Goal: Task Accomplishment & Management: Manage account settings

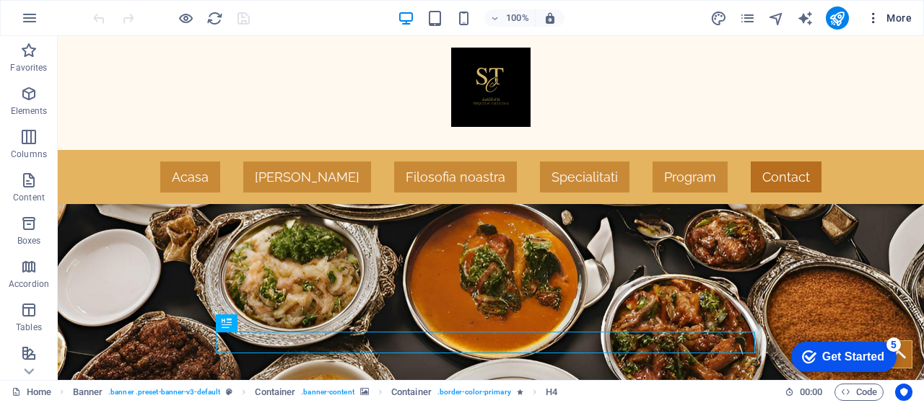
click at [870, 27] on button "More" at bounding box center [888, 17] width 57 height 23
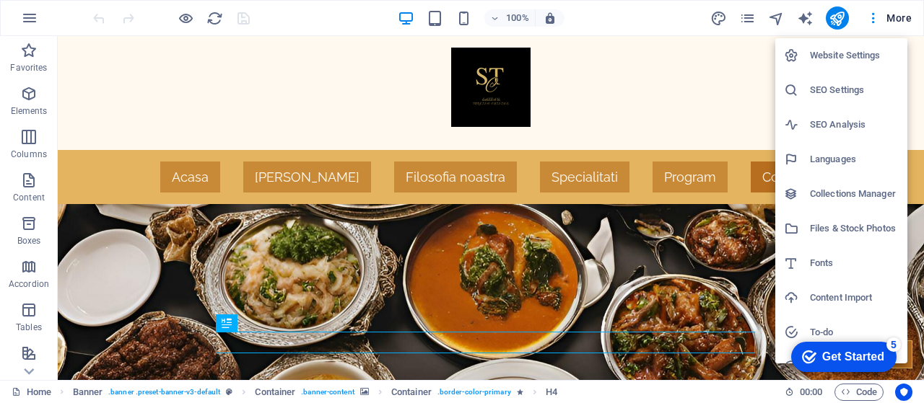
click at [854, 54] on h6 "Website Settings" at bounding box center [854, 55] width 89 height 17
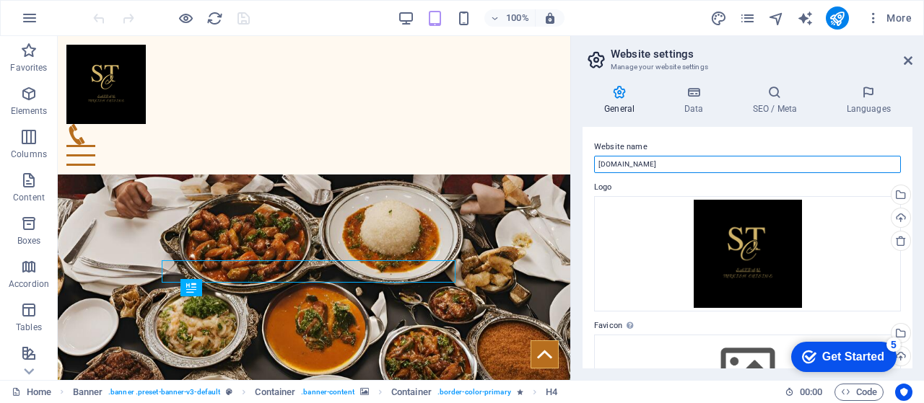
click at [643, 167] on input "saffranturkishcuisine.ro" at bounding box center [747, 164] width 307 height 17
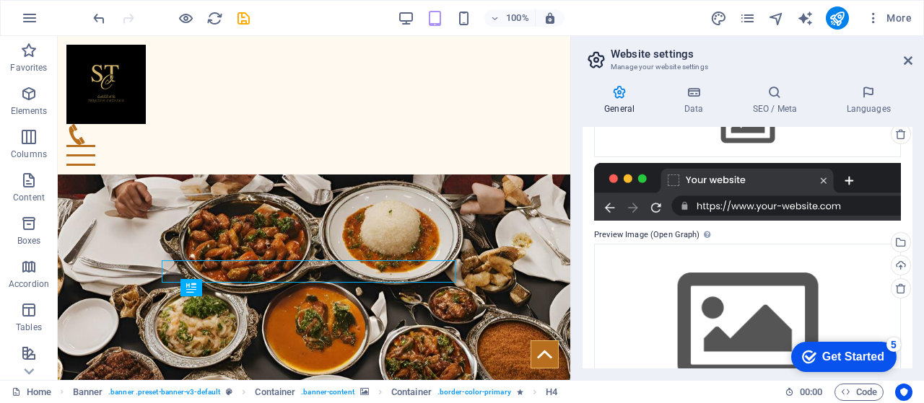
scroll to position [248, 0]
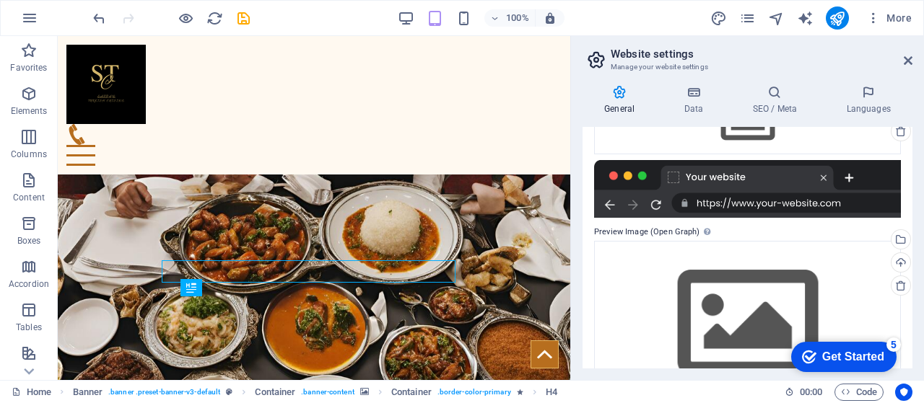
type input "[DOMAIN_NAME]"
click at [762, 197] on div at bounding box center [747, 189] width 307 height 58
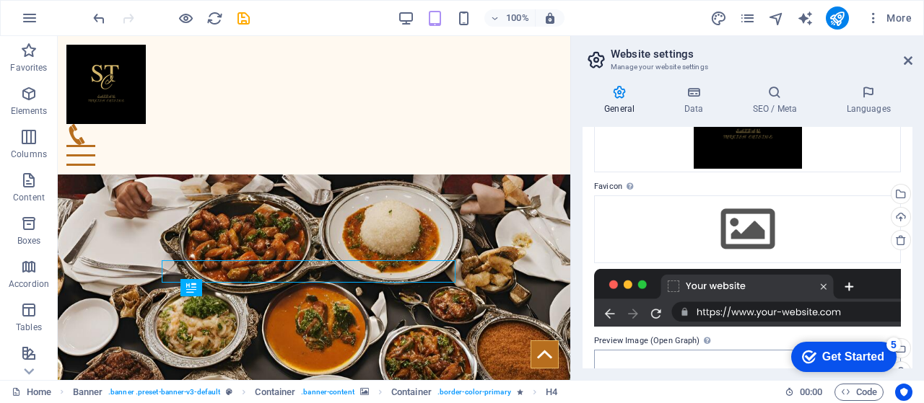
scroll to position [0, 0]
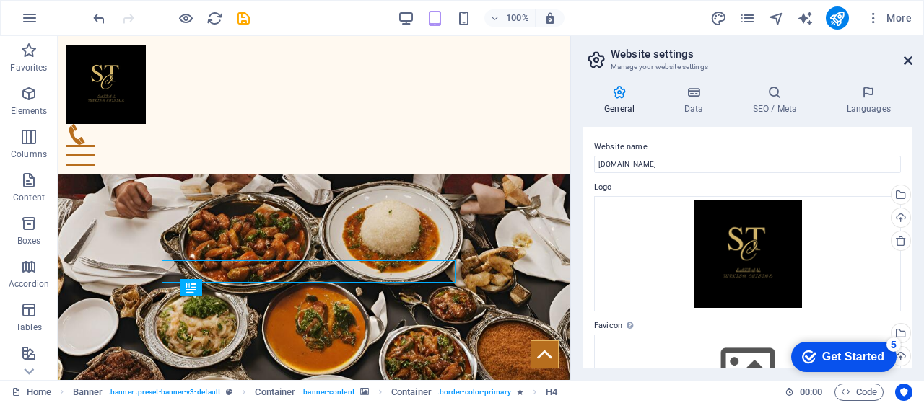
click at [909, 57] on icon at bounding box center [908, 61] width 9 height 12
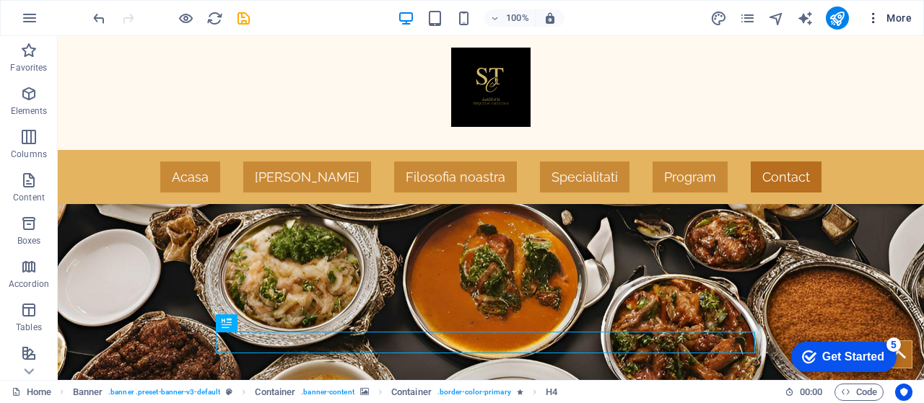
click at [909, 24] on span "More" at bounding box center [888, 18] width 45 height 14
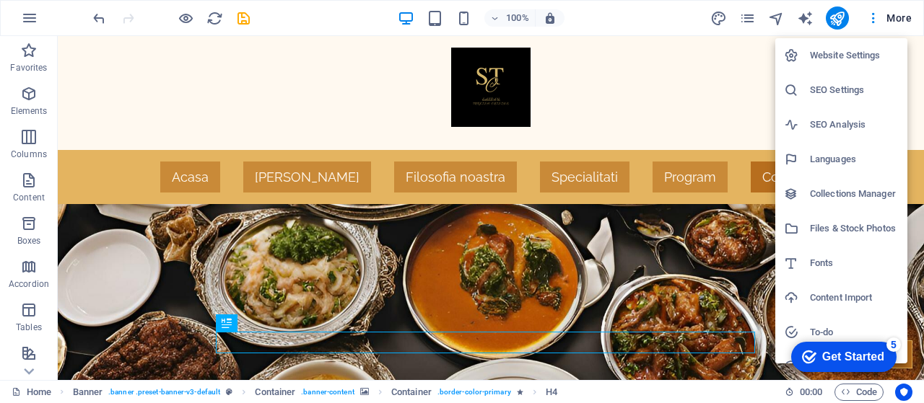
click at [831, 51] on h6 "Website Settings" at bounding box center [854, 55] width 89 height 17
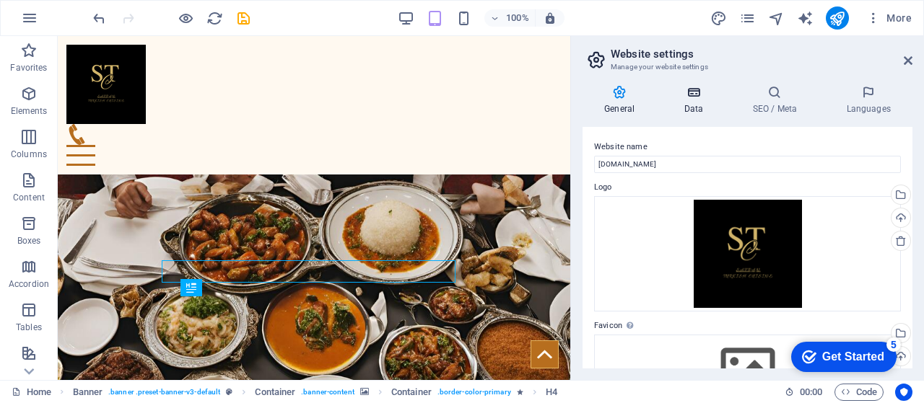
click at [688, 103] on h4 "Data" at bounding box center [696, 100] width 69 height 30
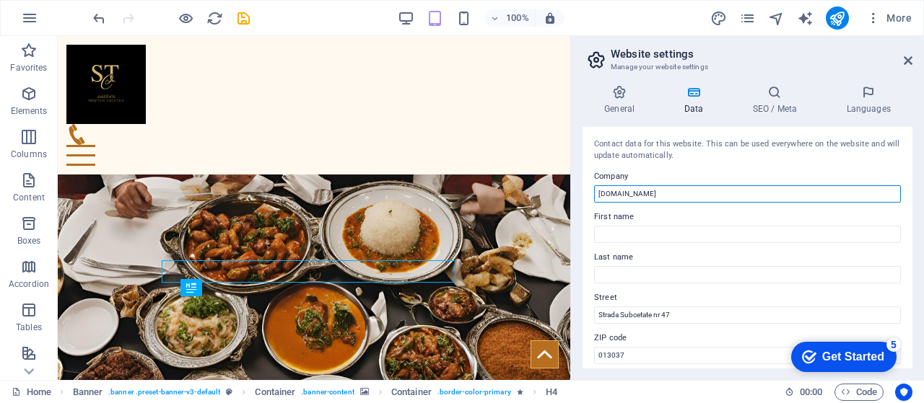
click at [643, 196] on input "saffranturkishcuisine.ro" at bounding box center [747, 193] width 307 height 17
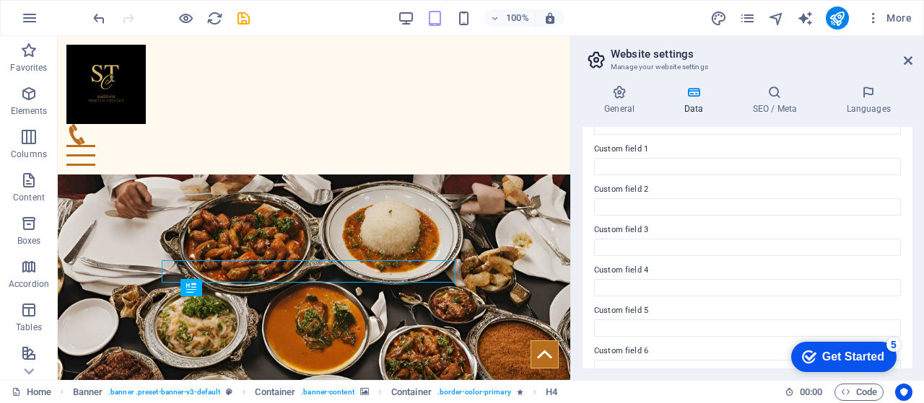
scroll to position [451, 0]
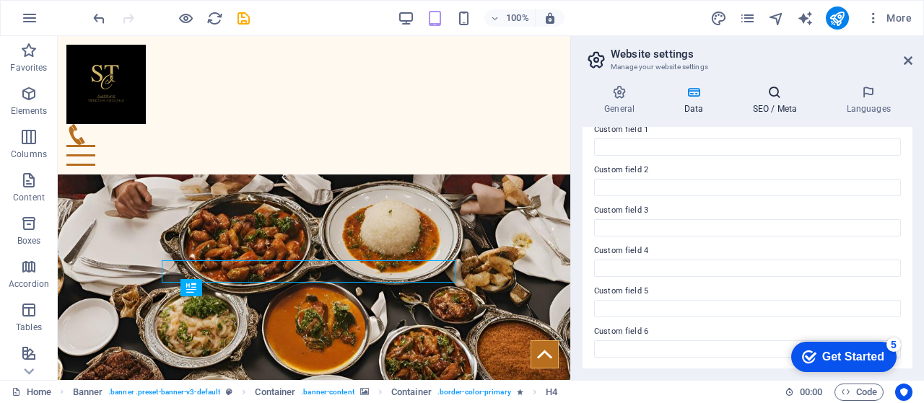
type input "[DOMAIN_NAME]"
click at [778, 109] on h4 "SEO / Meta" at bounding box center [777, 100] width 94 height 30
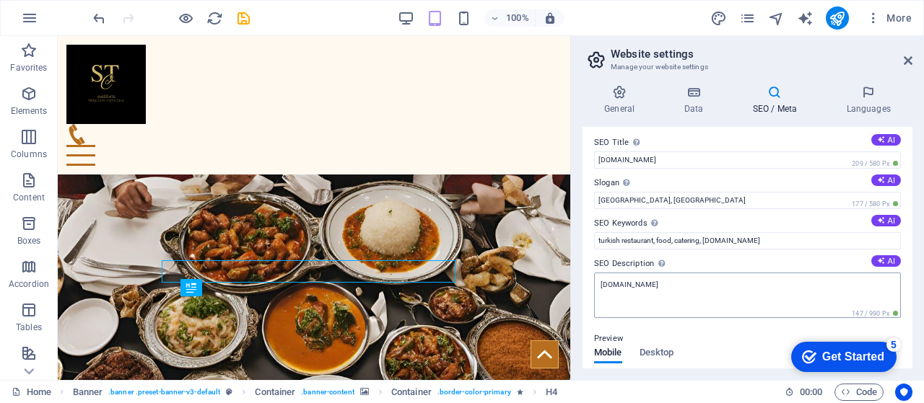
scroll to position [0, 0]
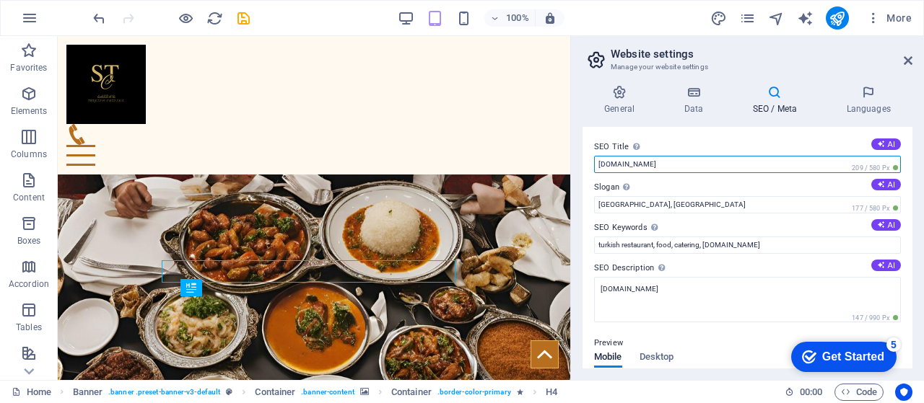
click at [642, 165] on input "saffranturkishcuisine.ro" at bounding box center [747, 164] width 307 height 17
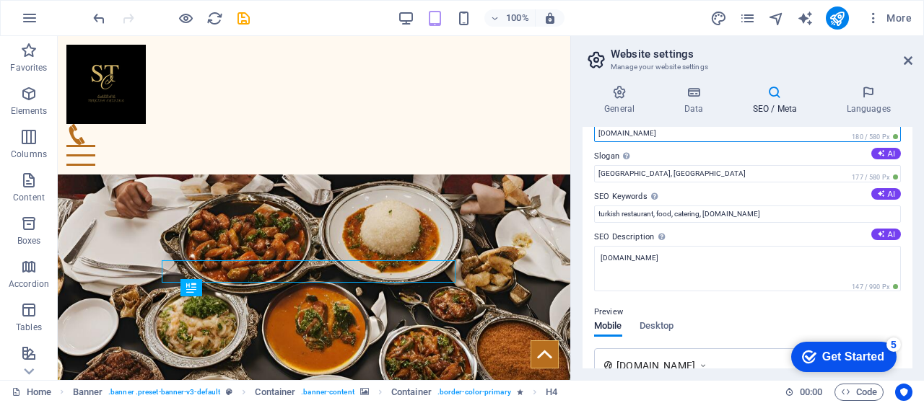
scroll to position [32, 0]
type input "[DOMAIN_NAME]"
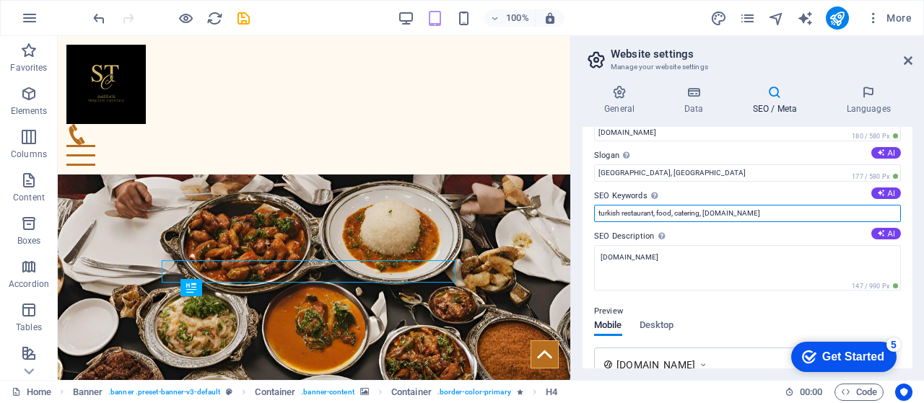
click at [621, 213] on input "turkish restaurant, food, catering, saffranturkishcuisine.ro" at bounding box center [747, 213] width 307 height 17
click at [785, 215] on input "international food restaurant, food, catering, saffranturkishcuisine.ro" at bounding box center [747, 213] width 307 height 17
click at [693, 216] on input "international food restaurant, food, catering, saffranmixcuisine.ro" at bounding box center [747, 213] width 307 height 17
click at [732, 215] on input "international food restaurant, turkish food, catering, saffranmixcuisine.ro" at bounding box center [747, 213] width 307 height 17
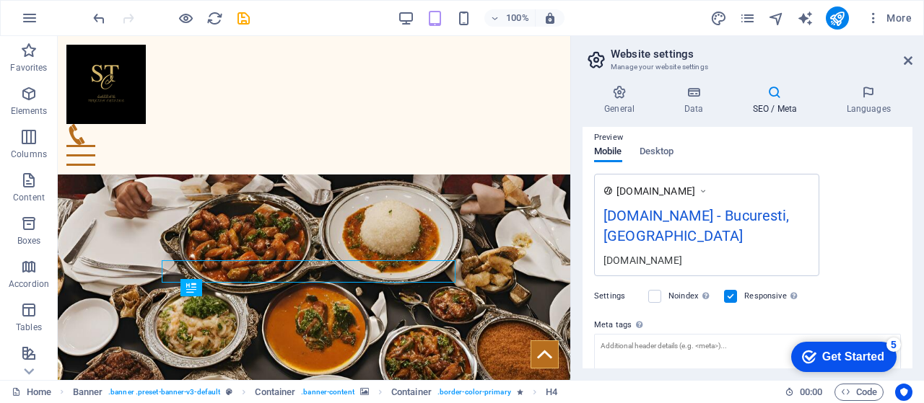
scroll to position [206, 0]
type input "international food restaurant, turkish food, romanian food, international cuisi…"
click at [660, 143] on div "Preview" at bounding box center [747, 136] width 307 height 17
click at [657, 153] on span "Desktop" at bounding box center [656, 152] width 35 height 20
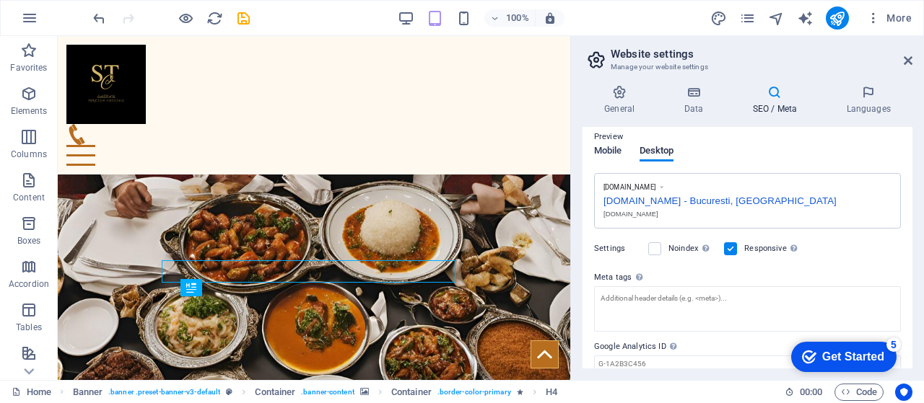
click at [611, 152] on span "Mobile" at bounding box center [608, 152] width 28 height 20
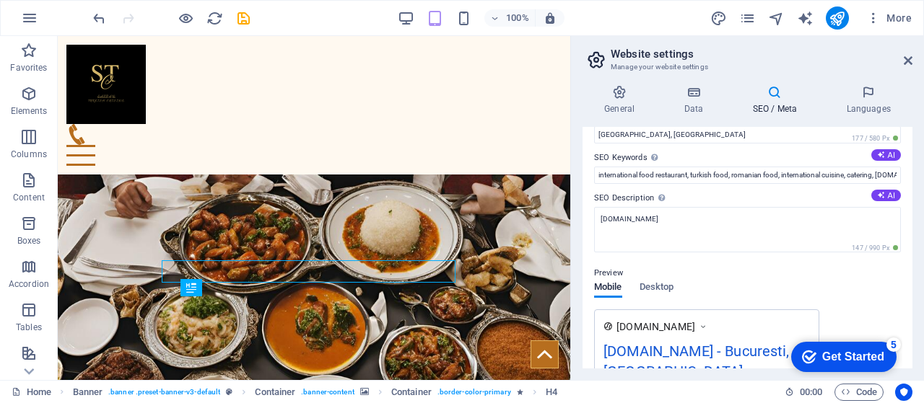
scroll to position [61, 0]
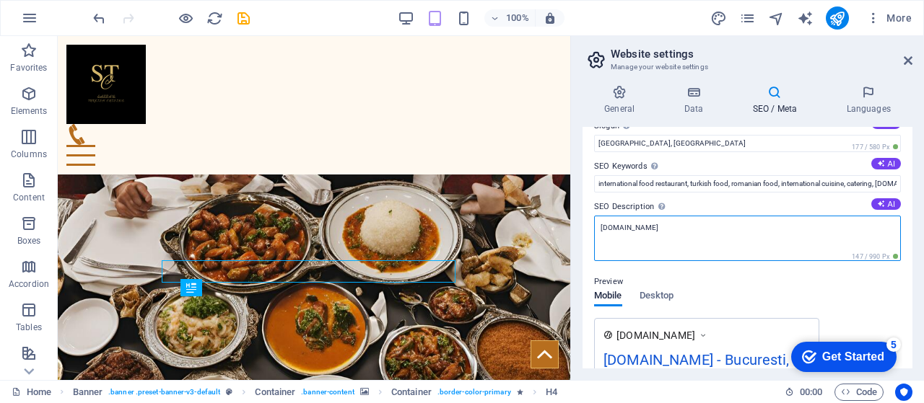
click at [644, 227] on textarea "saffranturkishcuisine.ro" at bounding box center [747, 238] width 307 height 45
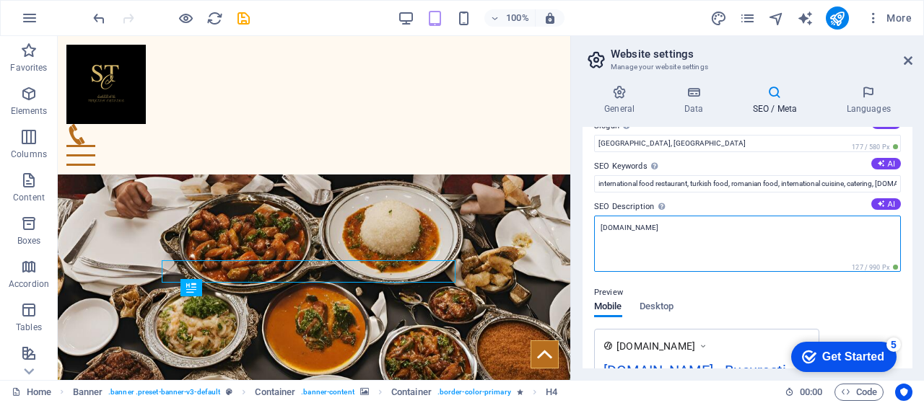
click at [766, 240] on textarea "[DOMAIN_NAME]" at bounding box center [747, 244] width 307 height 56
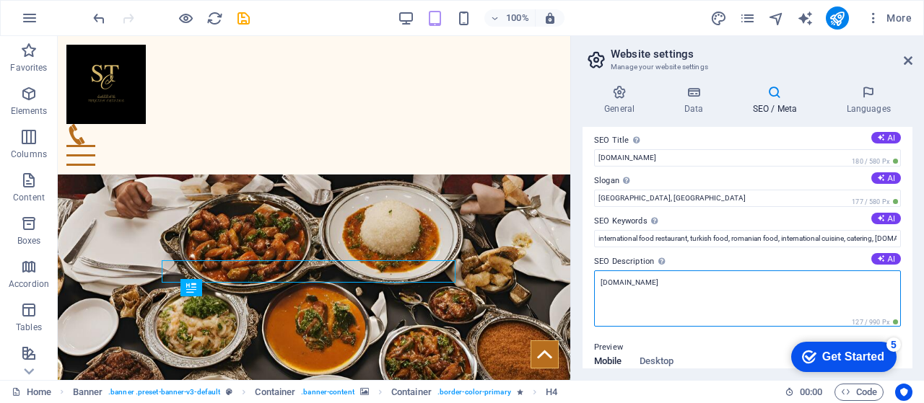
scroll to position [0, 0]
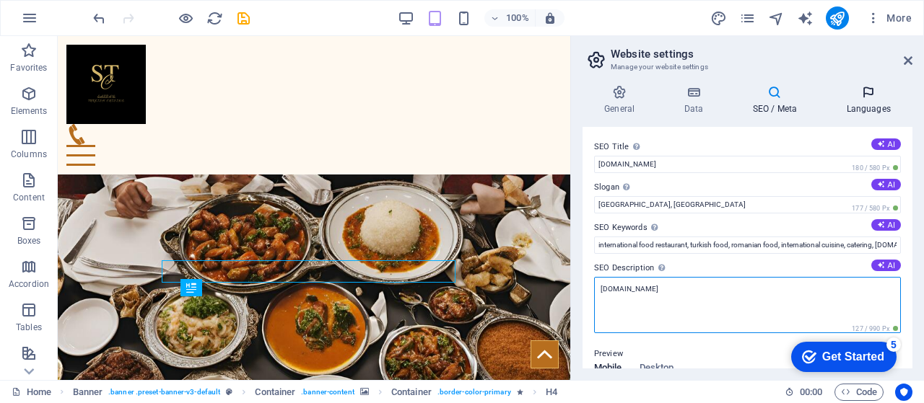
type textarea "[DOMAIN_NAME]"
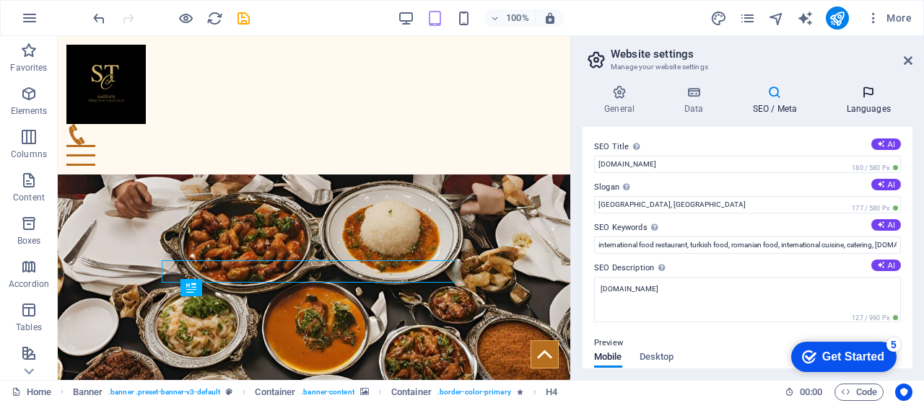
click at [866, 96] on icon at bounding box center [868, 92] width 88 height 14
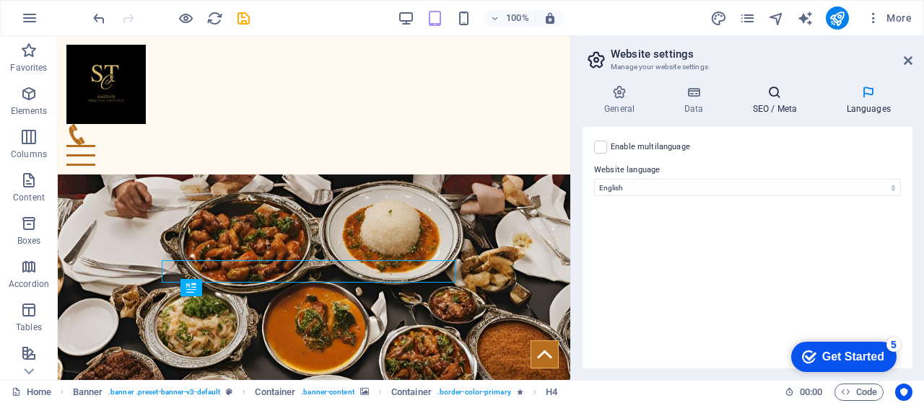
click at [771, 95] on icon at bounding box center [774, 92] width 88 height 14
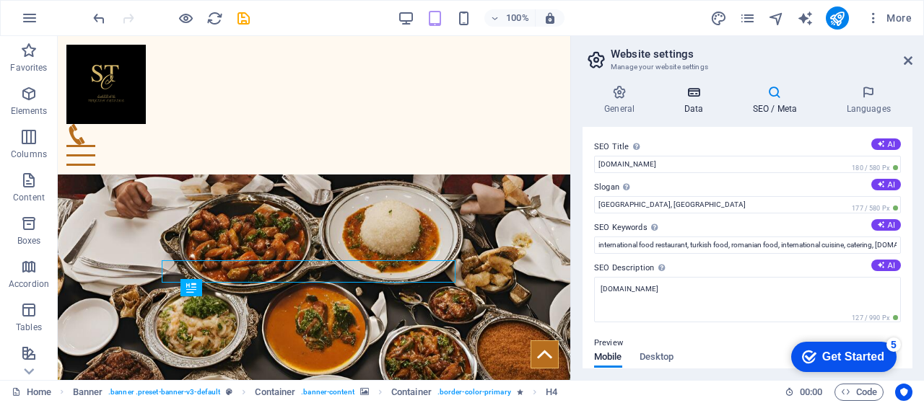
click at [709, 92] on icon at bounding box center [693, 92] width 63 height 14
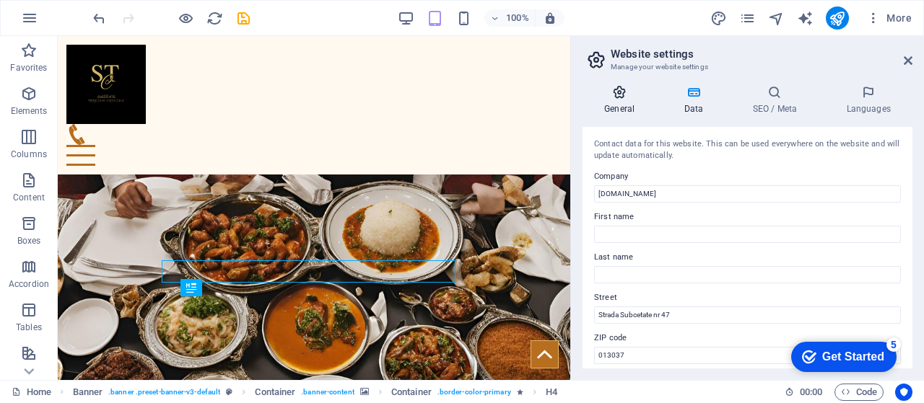
click at [616, 103] on h4 "General" at bounding box center [621, 100] width 79 height 30
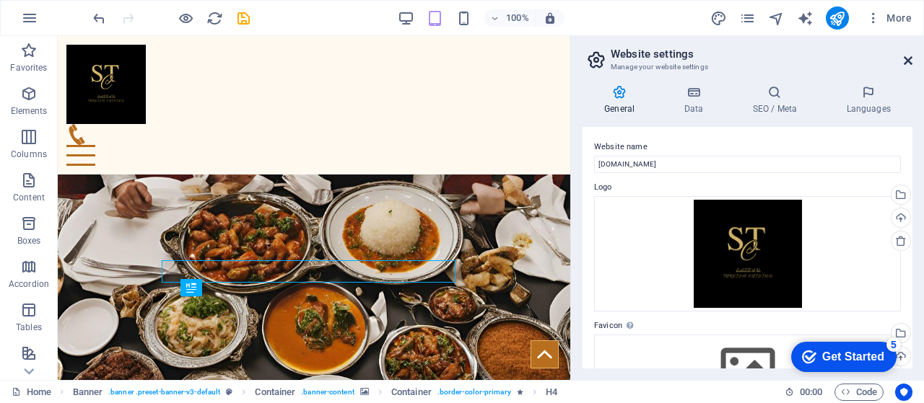
click at [909, 61] on icon at bounding box center [908, 61] width 9 height 12
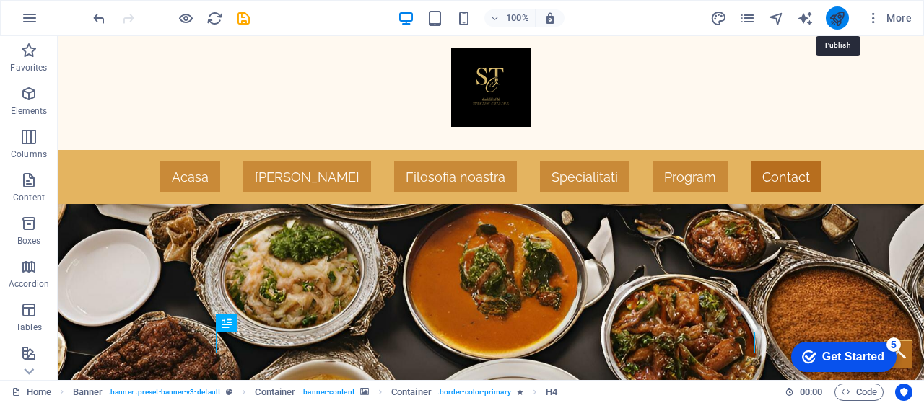
click at [838, 13] on icon "publish" at bounding box center [836, 18] width 17 height 17
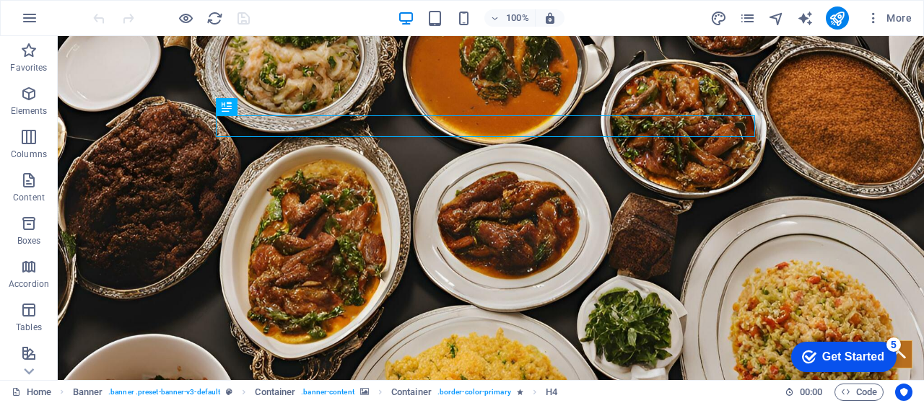
scroll to position [216, 0]
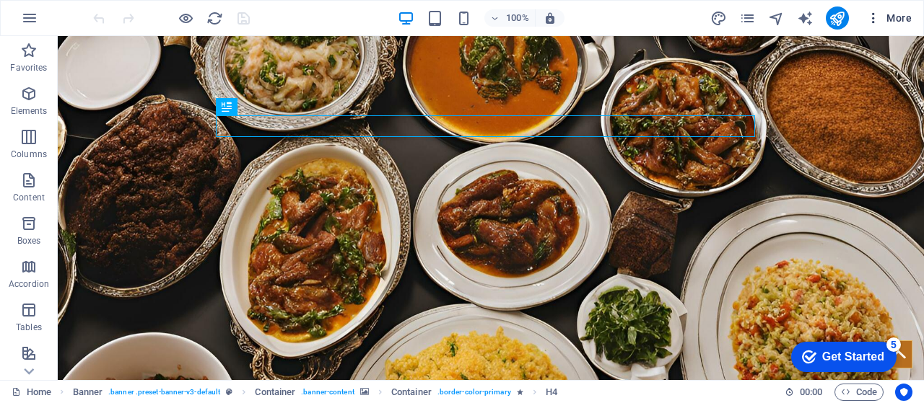
click at [896, 19] on span "More" at bounding box center [888, 18] width 45 height 14
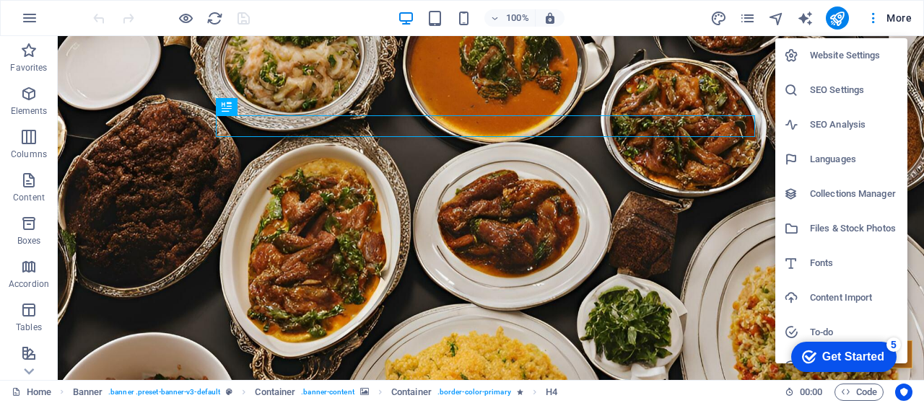
scroll to position [55, 0]
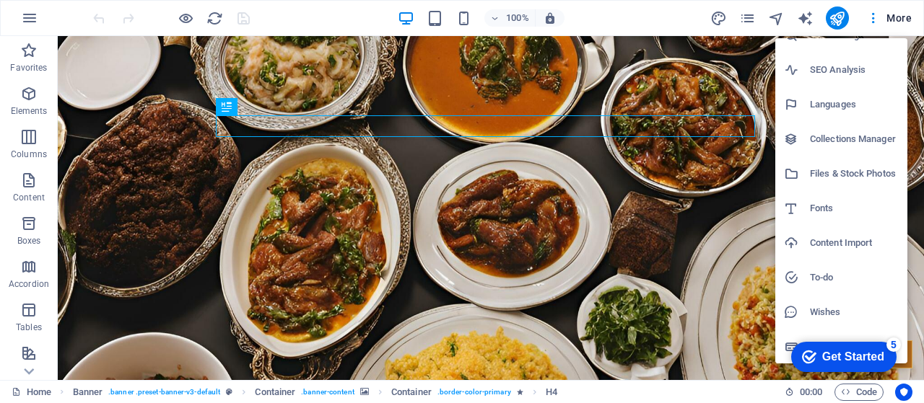
click at [826, 72] on h6 "SEO Analysis" at bounding box center [854, 69] width 89 height 17
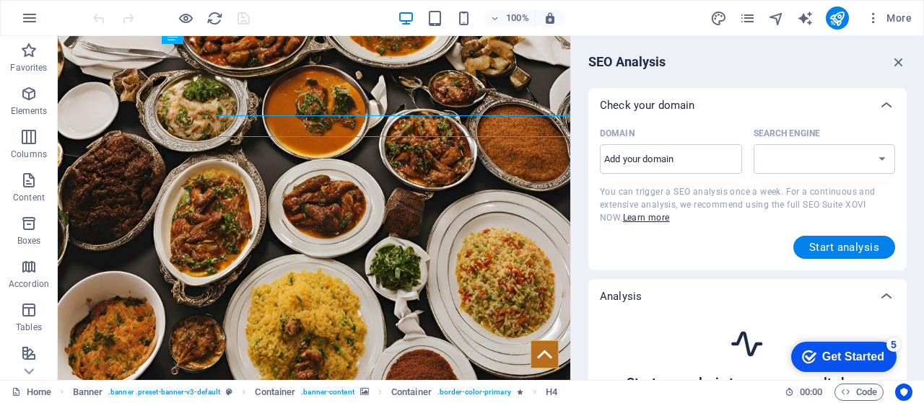
select select "[DOMAIN_NAME]"
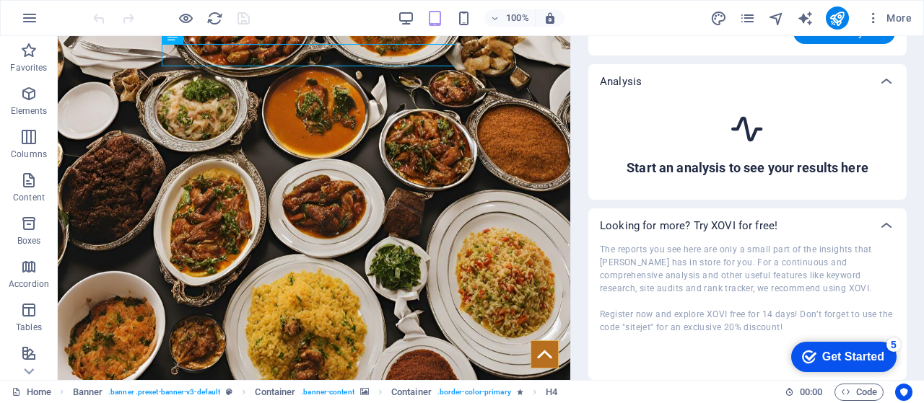
scroll to position [0, 0]
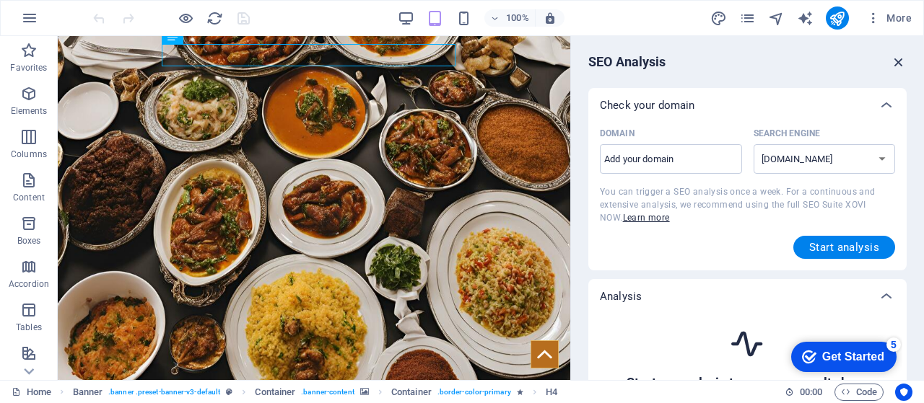
click at [895, 68] on icon "button" at bounding box center [899, 62] width 16 height 16
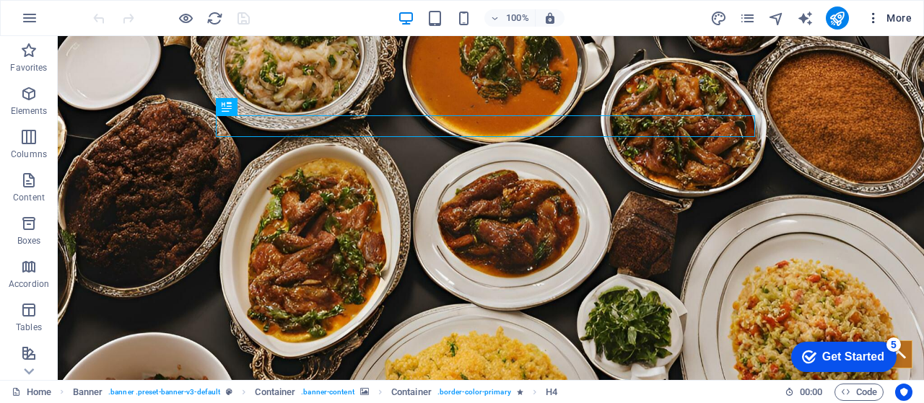
click at [896, 27] on button "More" at bounding box center [888, 17] width 57 height 23
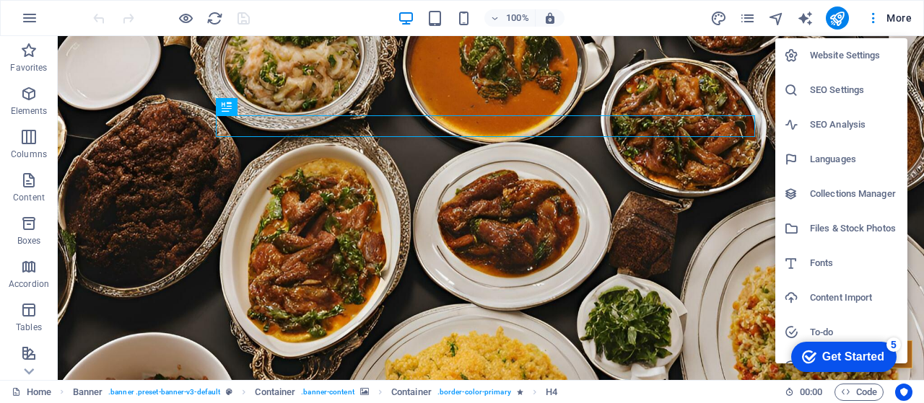
click at [834, 60] on h6 "Website Settings" at bounding box center [854, 55] width 89 height 17
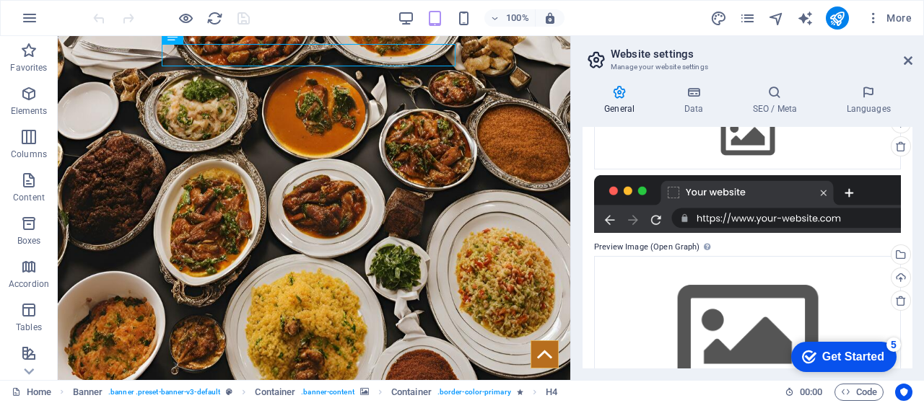
scroll to position [297, 0]
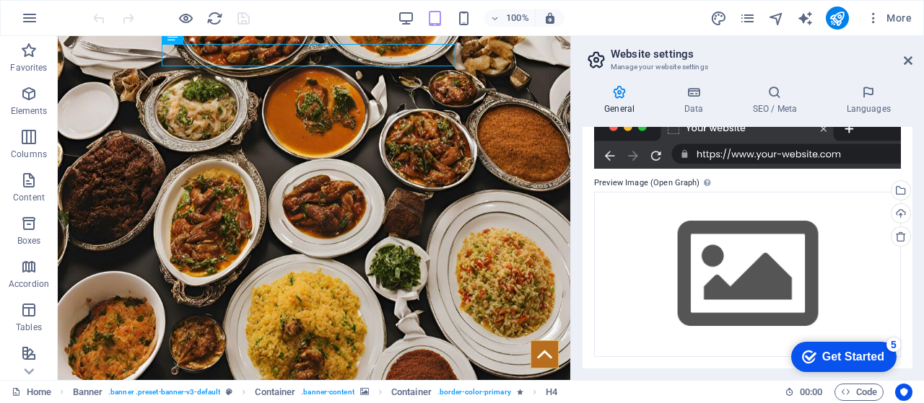
click at [852, 360] on div "Get Started" at bounding box center [853, 357] width 62 height 13
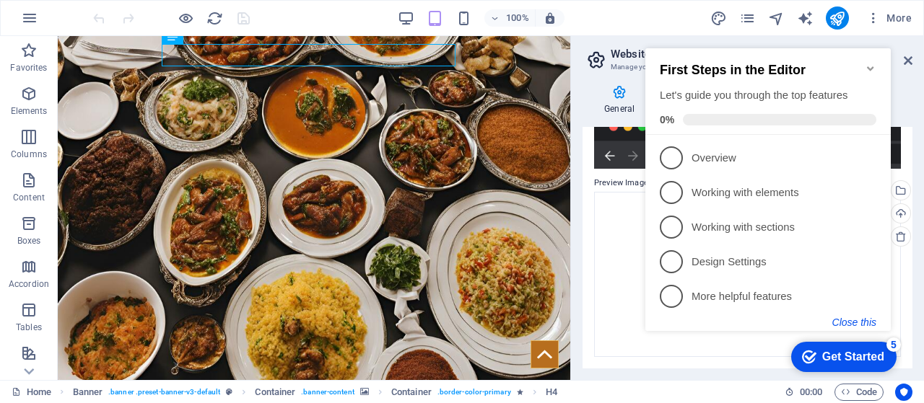
click at [857, 325] on button "Close this" at bounding box center [854, 323] width 44 height 12
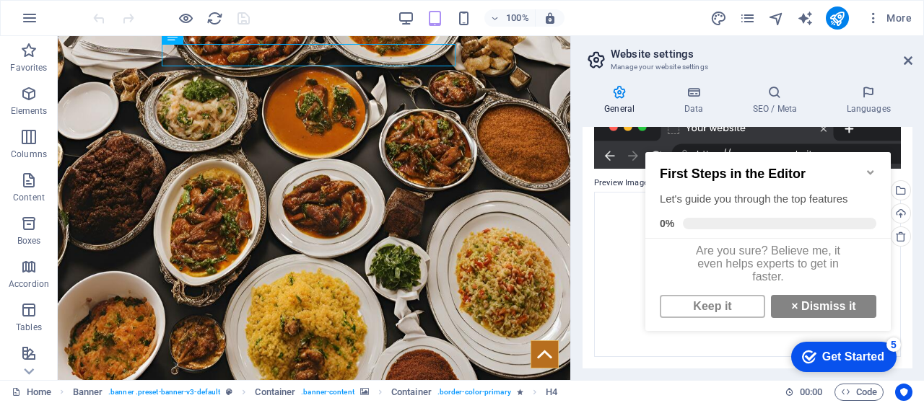
click at [875, 168] on icon "Minimize checklist" at bounding box center [871, 173] width 12 height 12
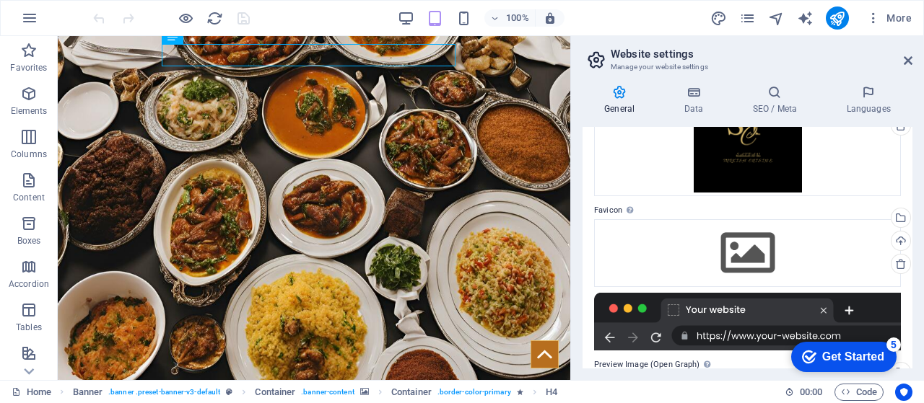
scroll to position [0, 0]
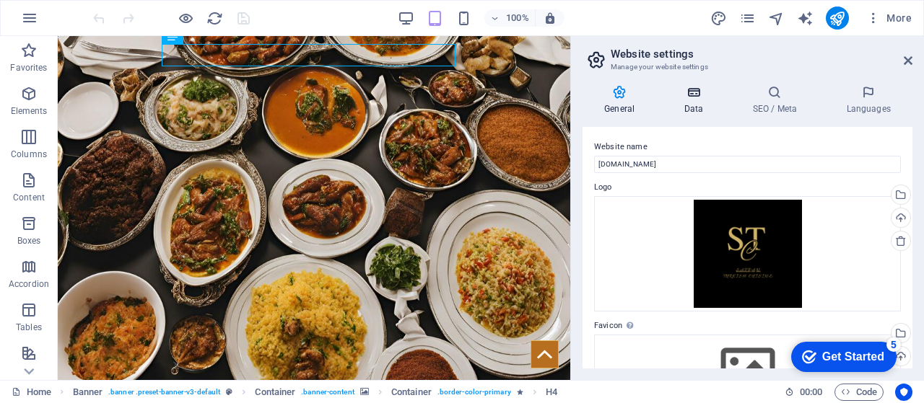
click at [696, 106] on h4 "Data" at bounding box center [696, 100] width 69 height 30
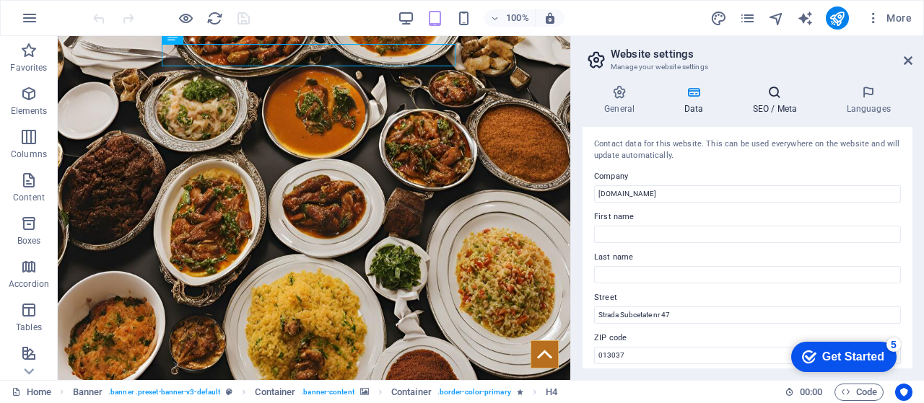
click at [787, 100] on h4 "SEO / Meta" at bounding box center [777, 100] width 94 height 30
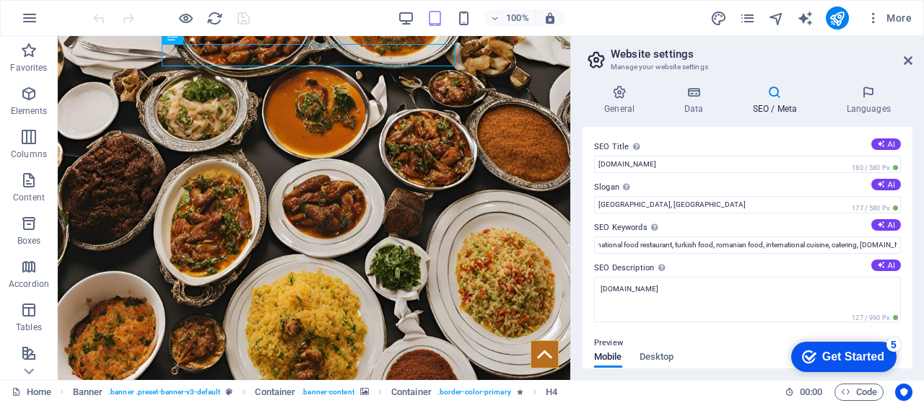
scroll to position [0, 47]
click at [906, 53] on h2 "Website settings" at bounding box center [762, 54] width 302 height 13
click at [906, 61] on icon at bounding box center [908, 61] width 9 height 12
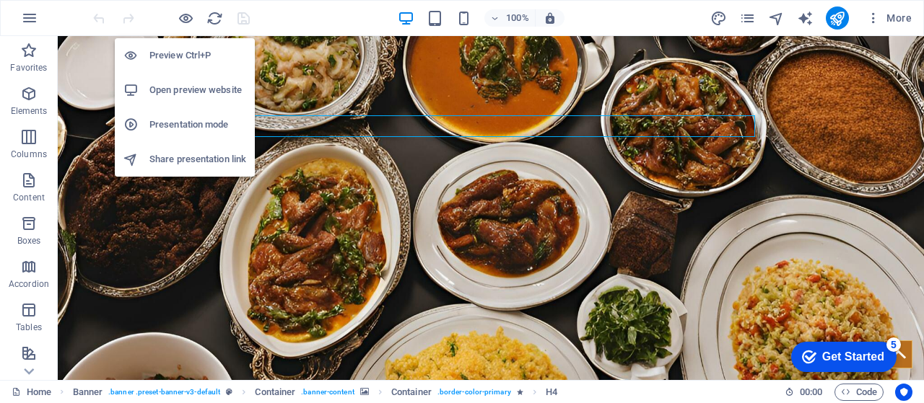
click at [205, 85] on h6 "Open preview website" at bounding box center [197, 90] width 97 height 17
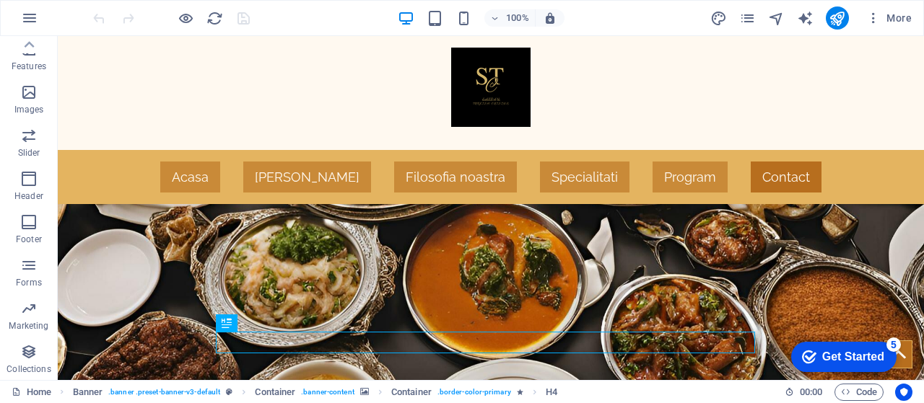
scroll to position [0, 0]
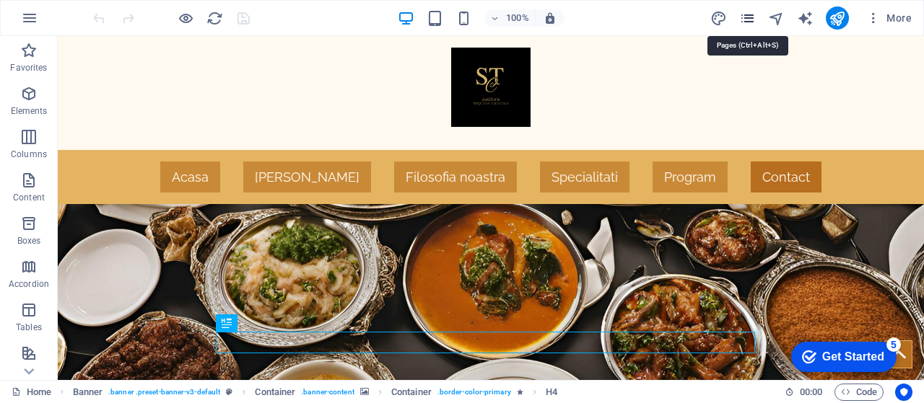
click at [746, 21] on icon "pages" at bounding box center [747, 18] width 17 height 17
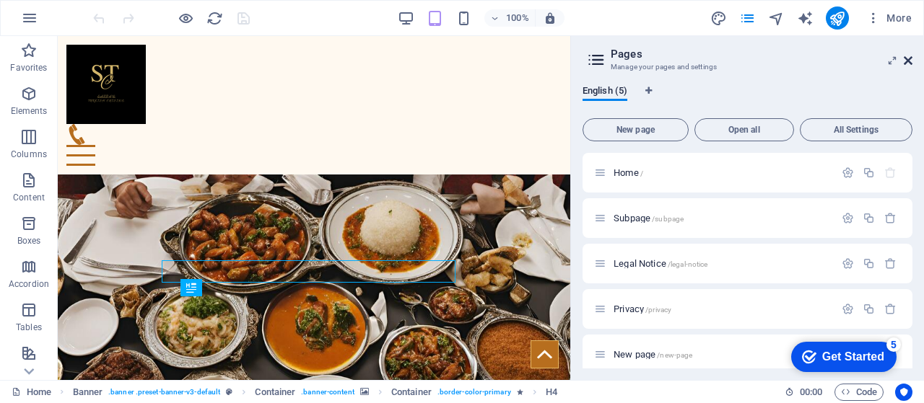
click at [905, 60] on icon at bounding box center [908, 61] width 9 height 12
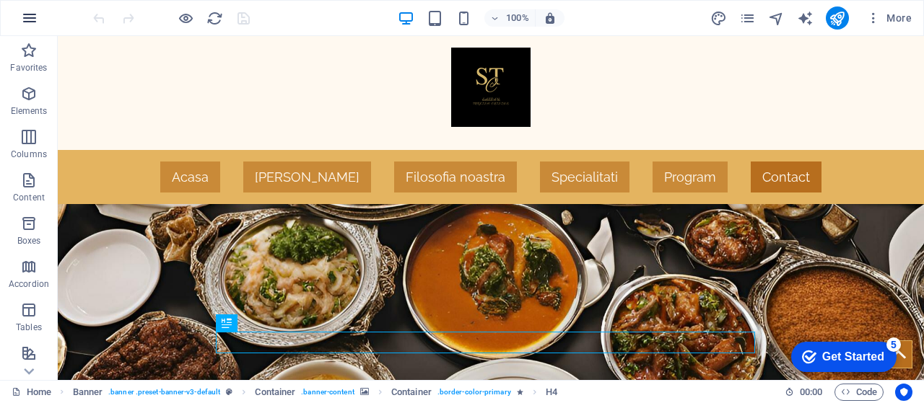
click at [25, 22] on icon "button" at bounding box center [29, 17] width 17 height 17
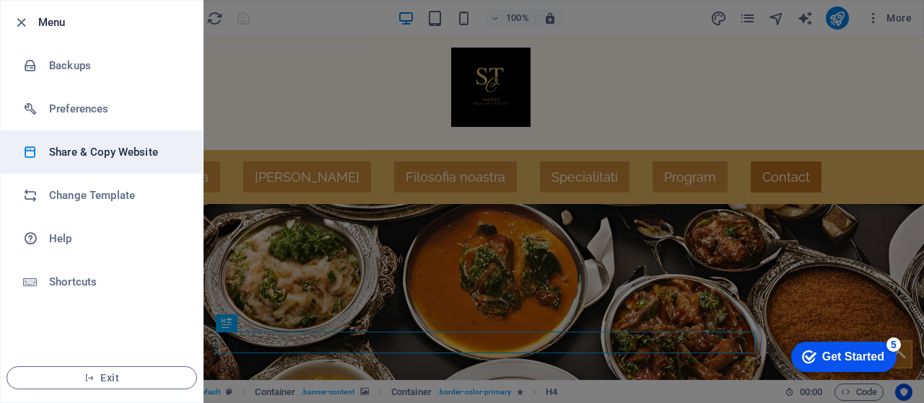
click at [118, 157] on h6 "Share & Copy Website" at bounding box center [116, 152] width 134 height 17
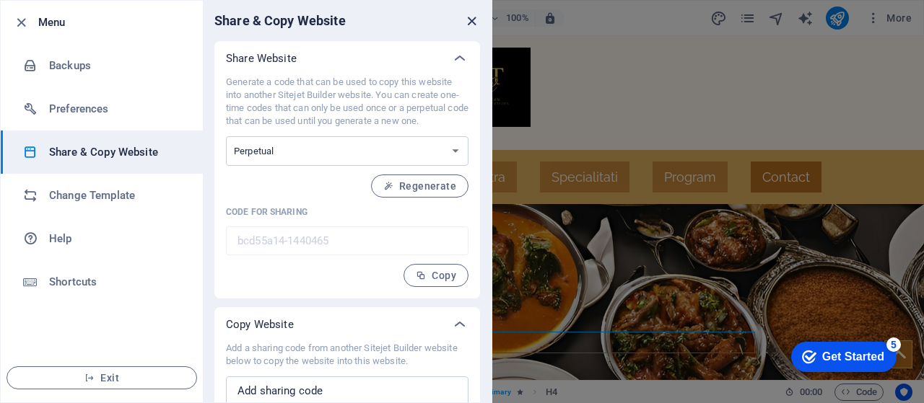
click at [476, 23] on icon "close" at bounding box center [471, 21] width 17 height 17
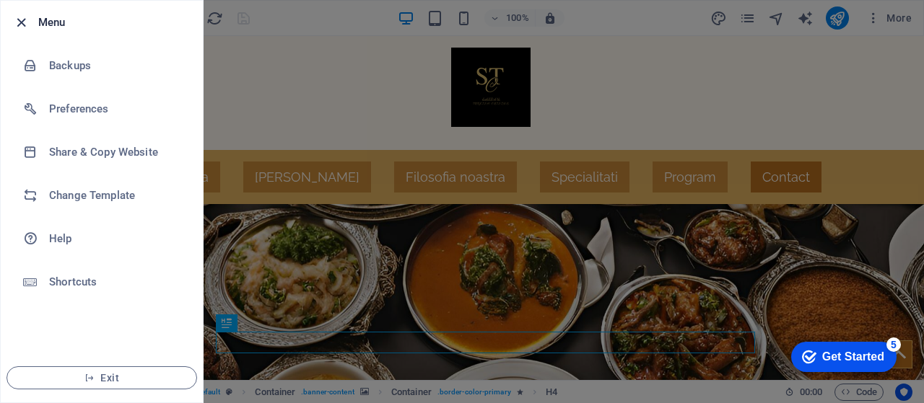
click at [19, 19] on icon "button" at bounding box center [21, 22] width 17 height 17
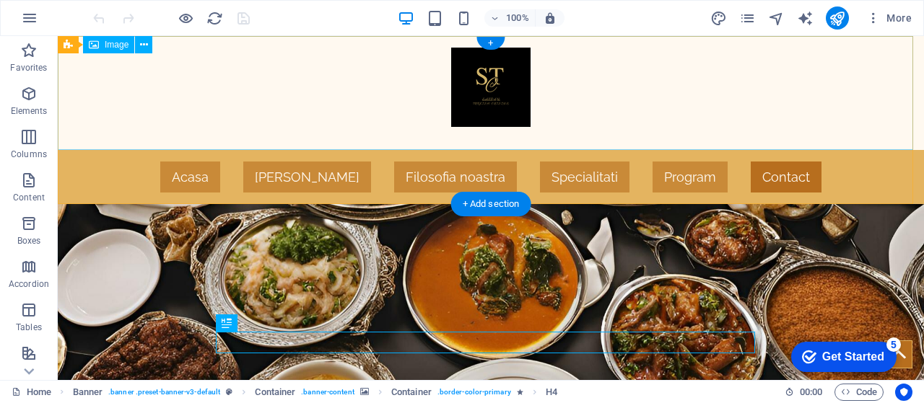
click at [211, 137] on figure at bounding box center [491, 93] width 866 height 114
